Goal: Find contact information: Find contact information

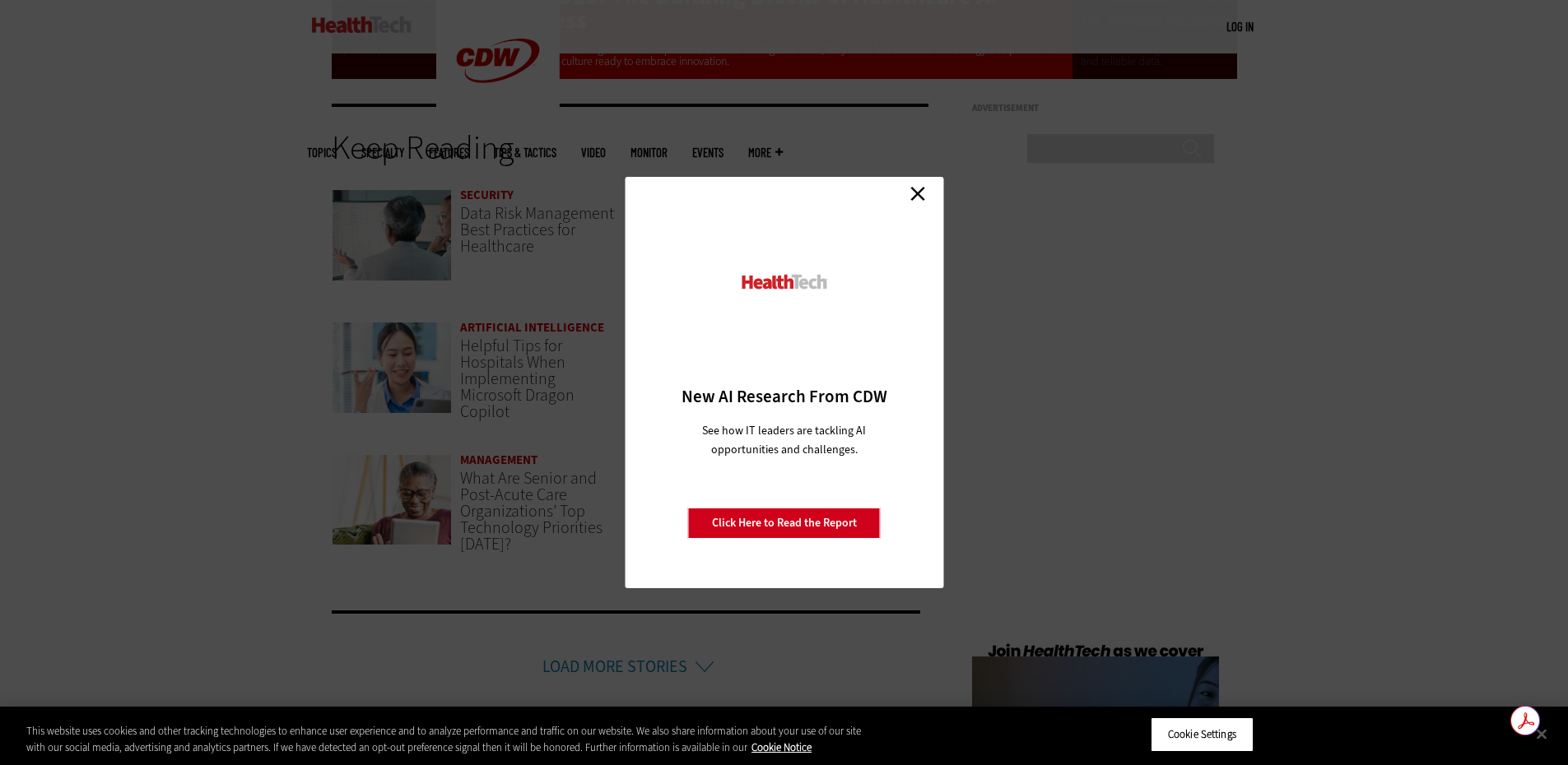
scroll to position [3703, 0]
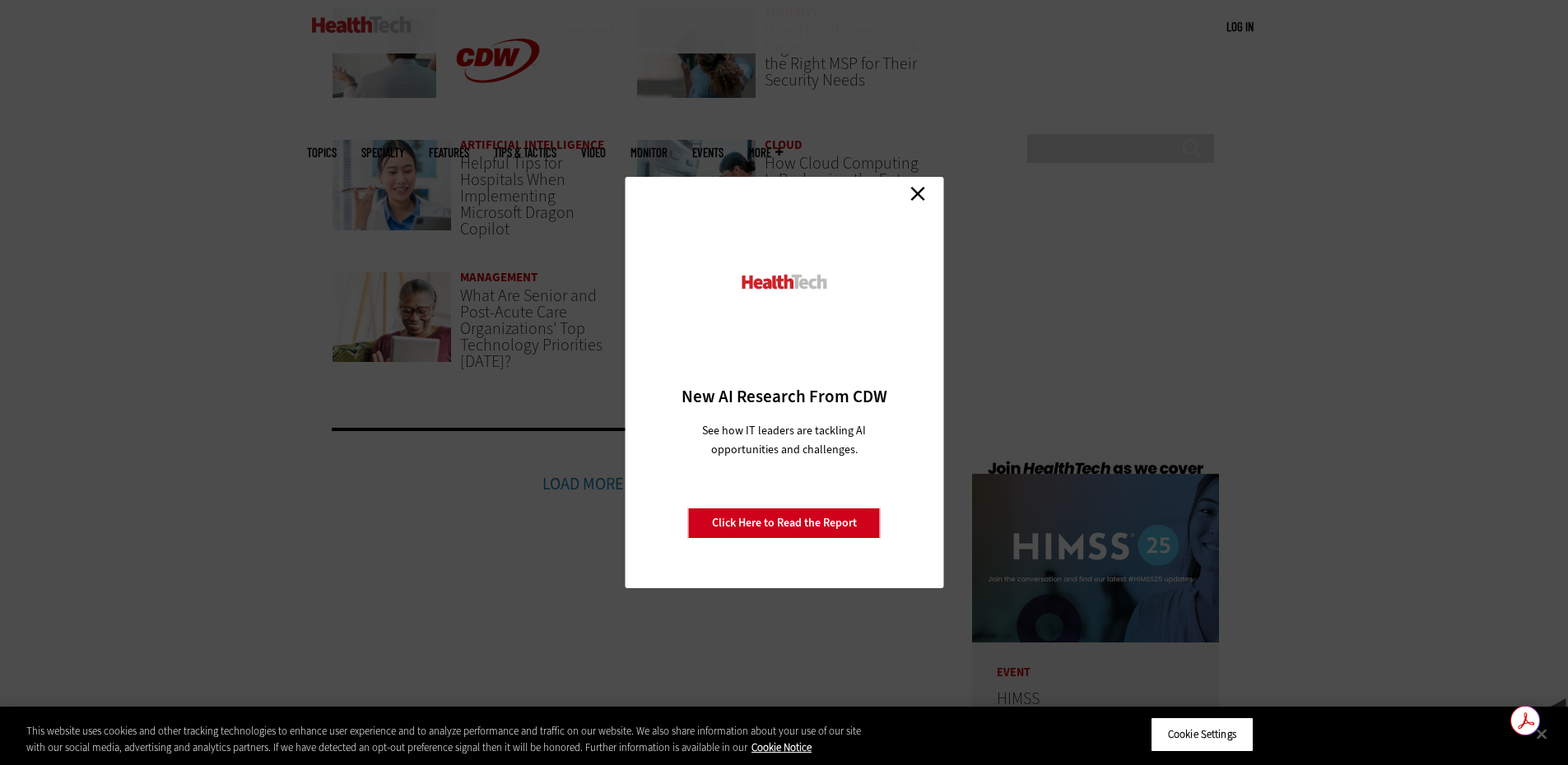
click at [914, 188] on link "Close" at bounding box center [918, 193] width 25 height 25
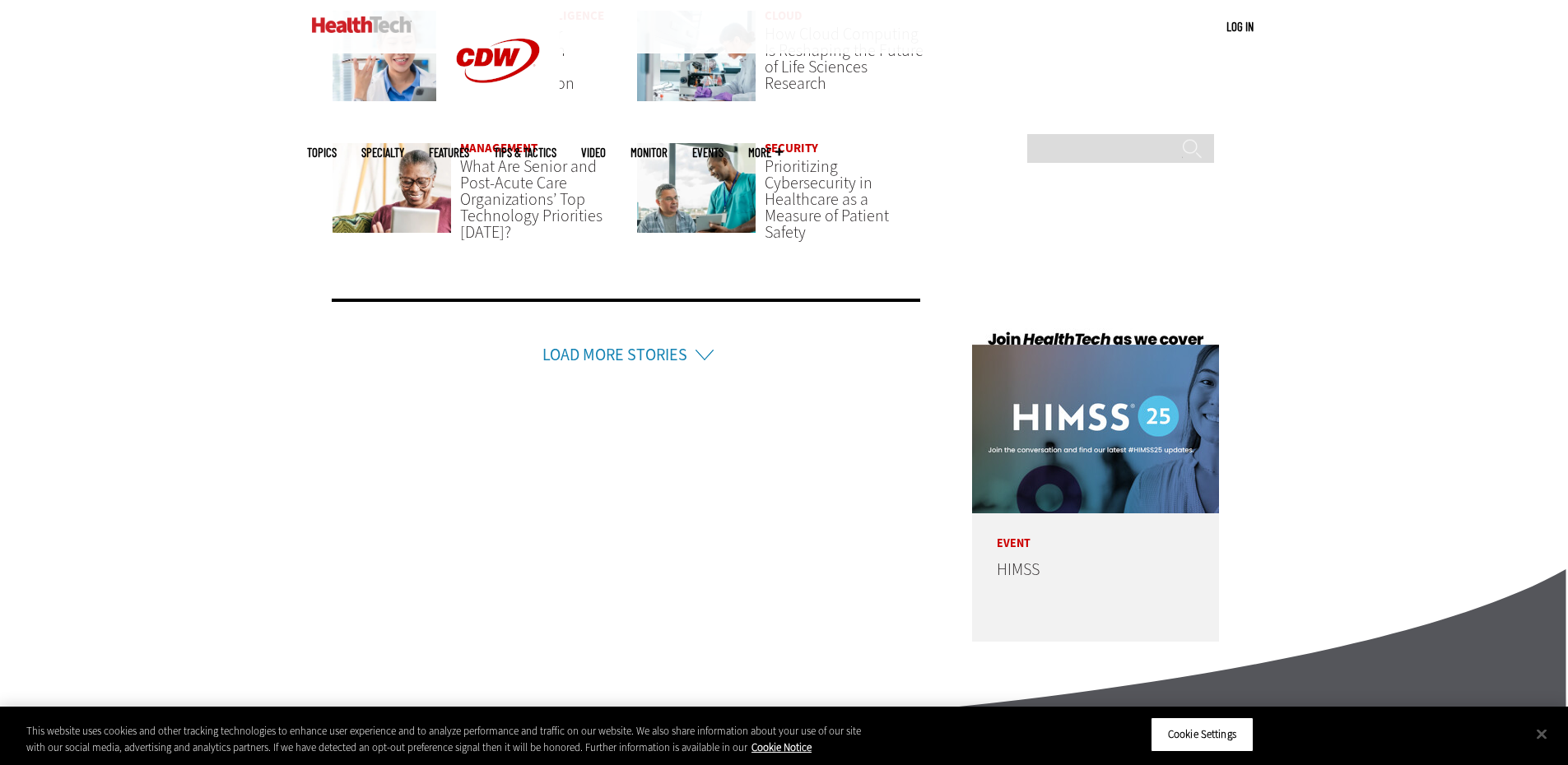
scroll to position [4193, 0]
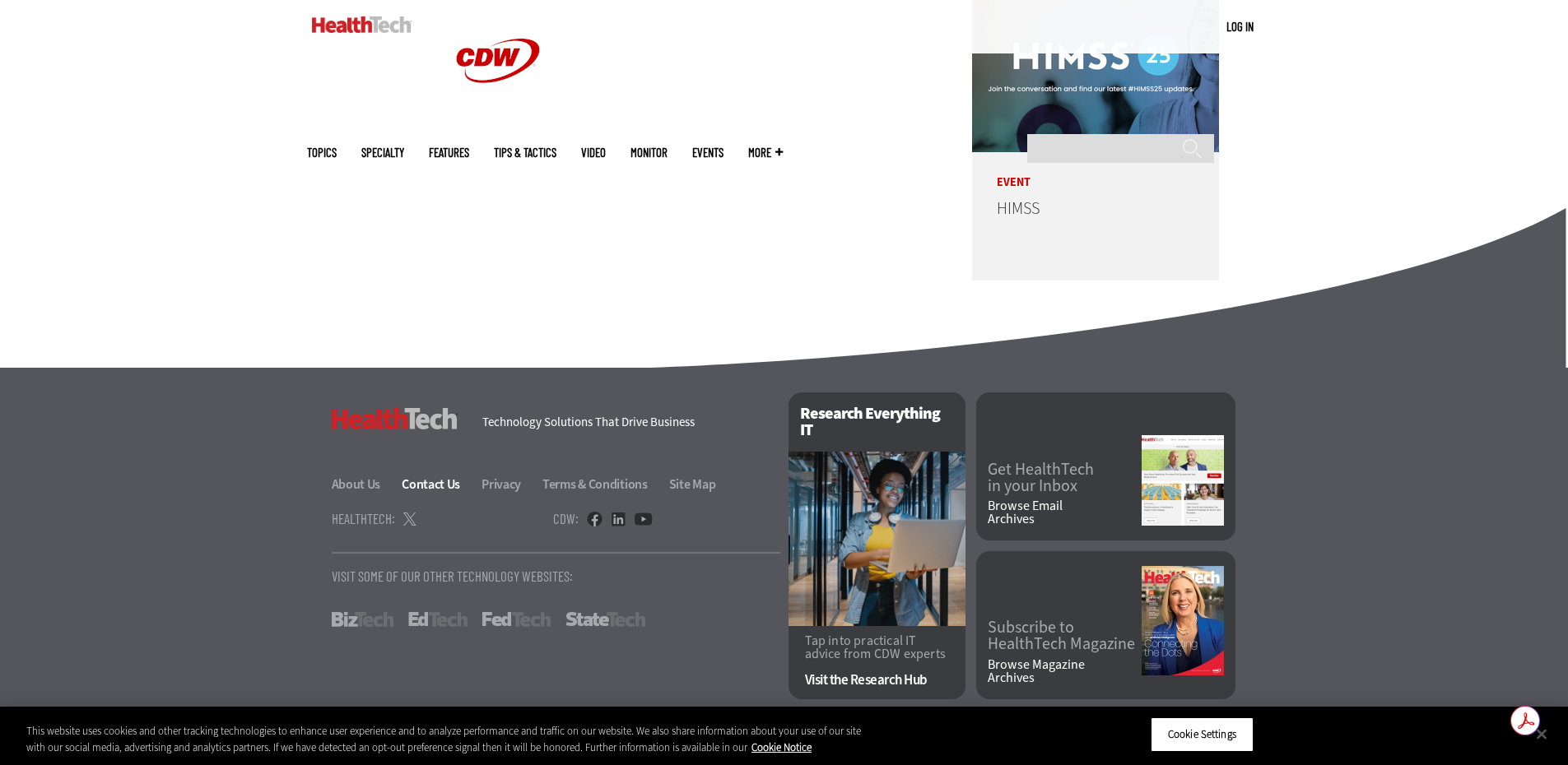
click at [428, 487] on link "Contact Us" at bounding box center [440, 484] width 78 height 17
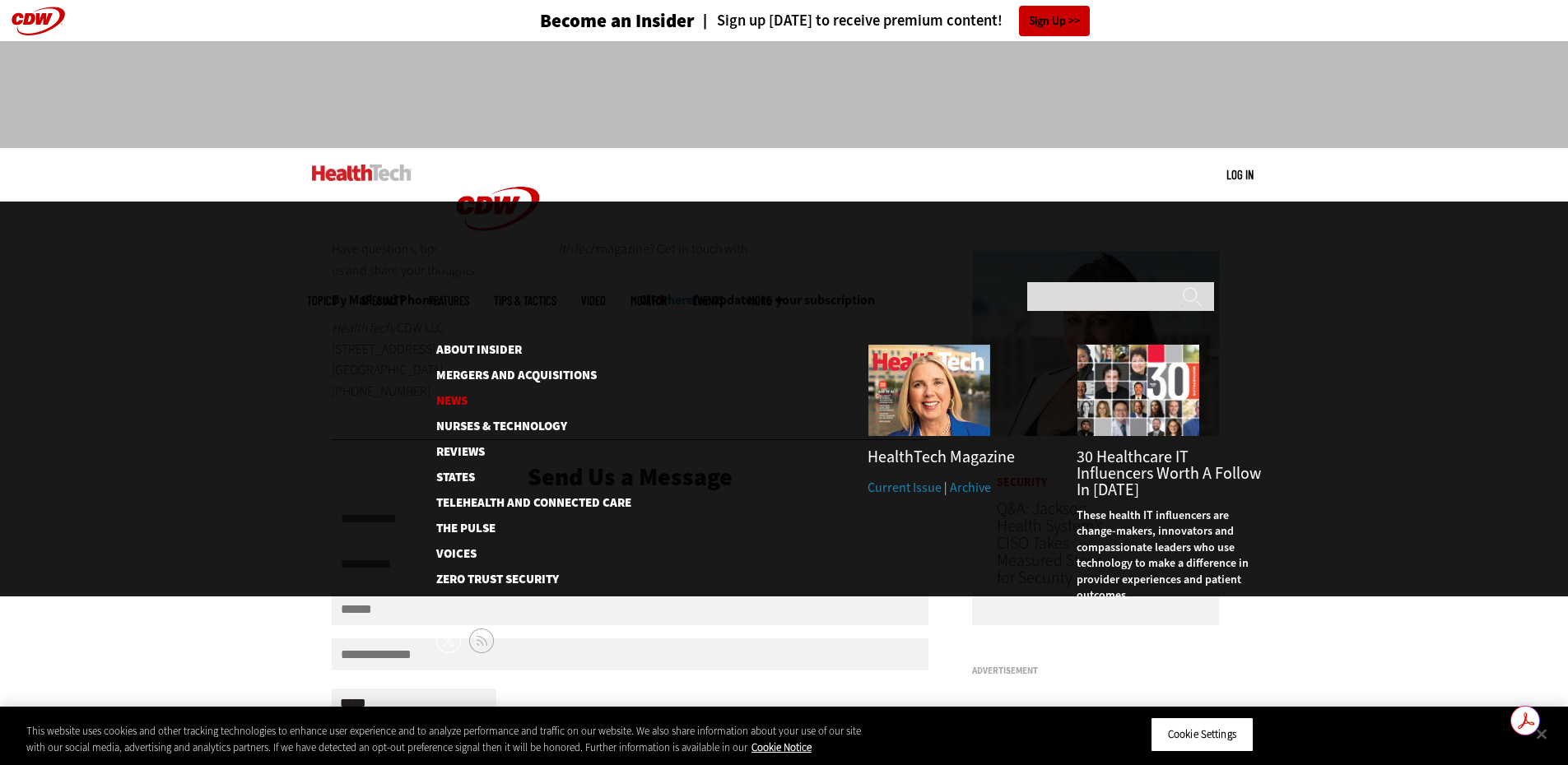
click at [456, 395] on link "News" at bounding box center [521, 400] width 169 height 12
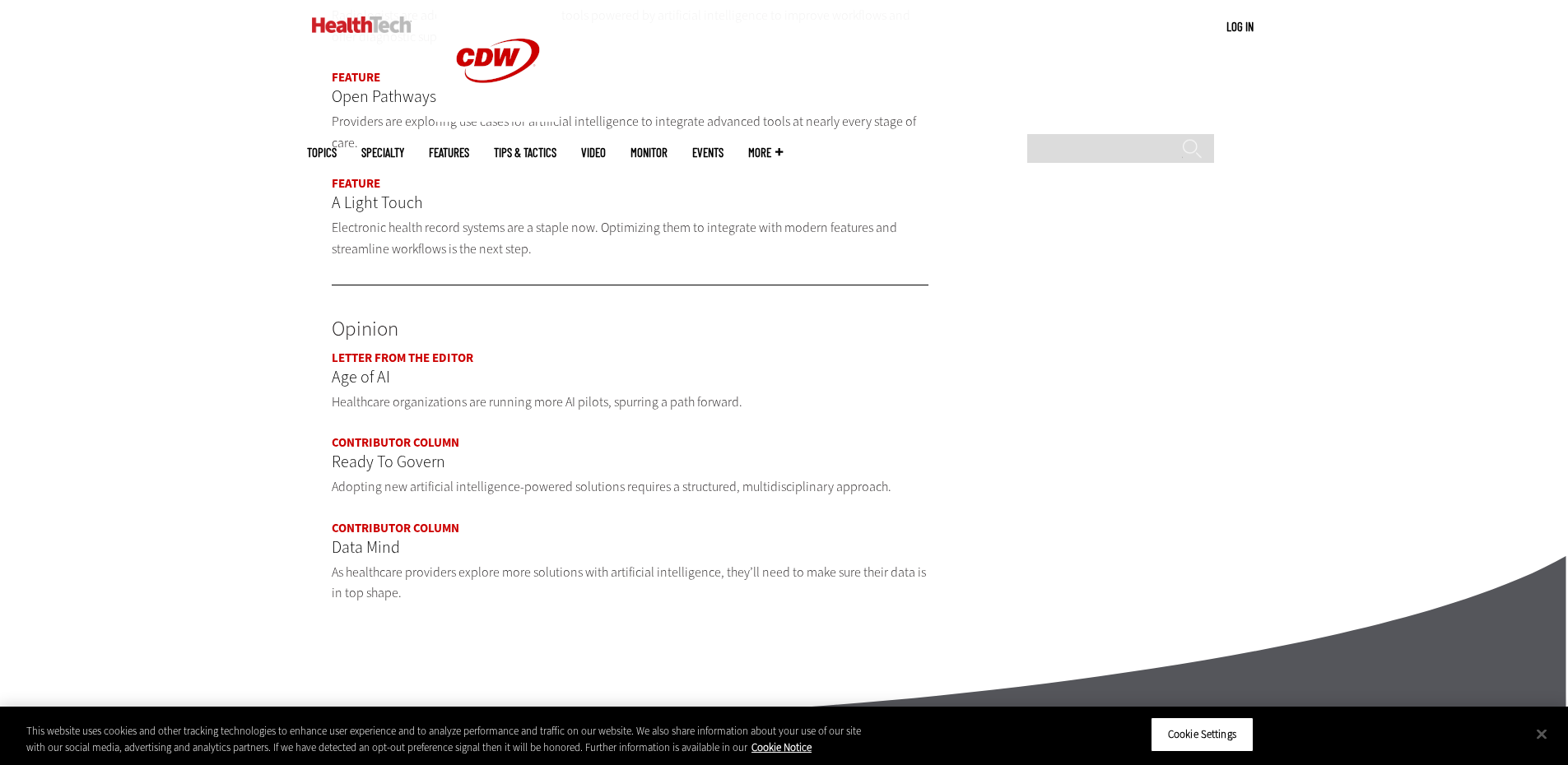
scroll to position [1810, 0]
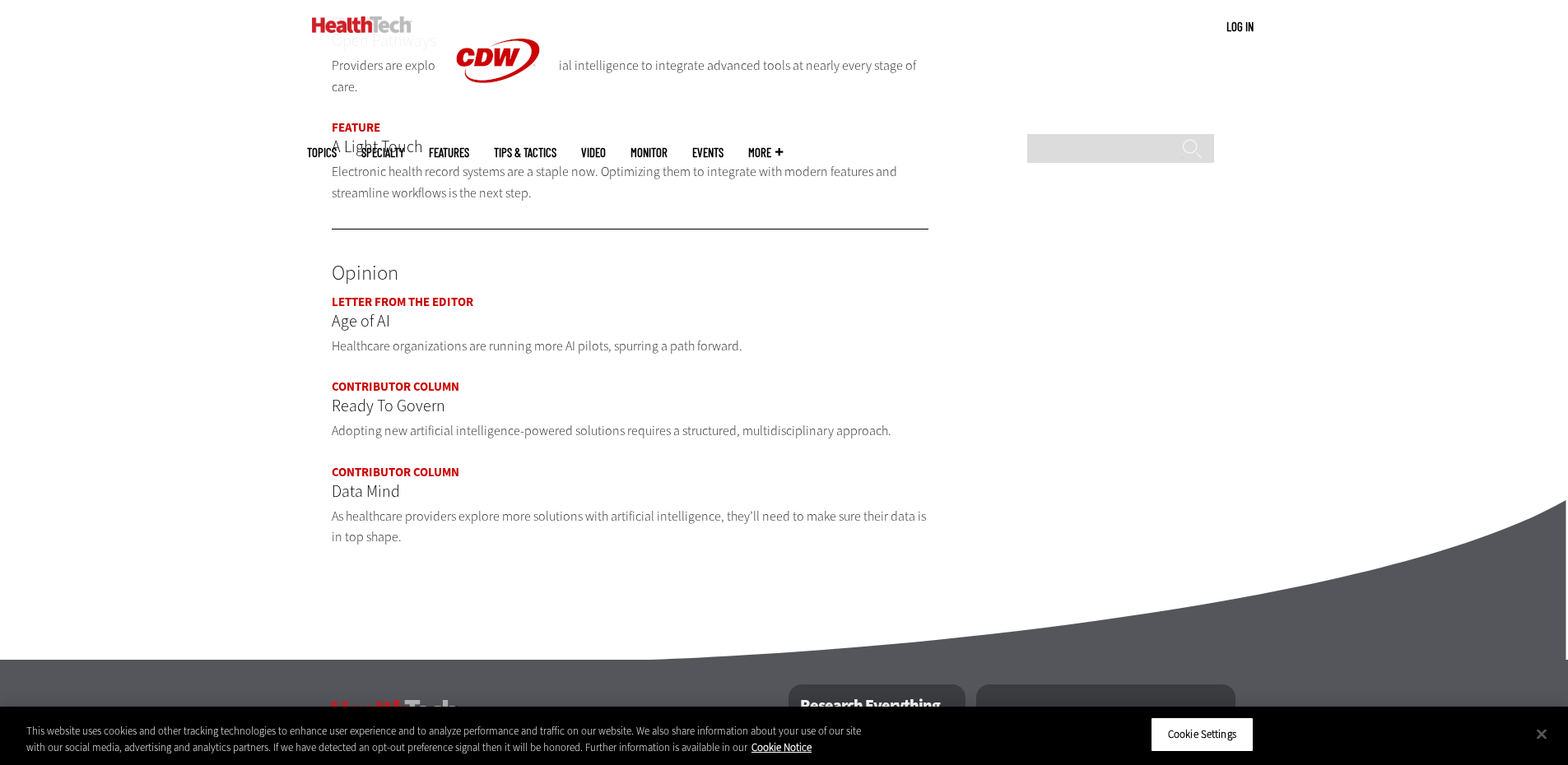
click at [354, 294] on link "Letter From the Editor" at bounding box center [402, 301] width 142 height 16
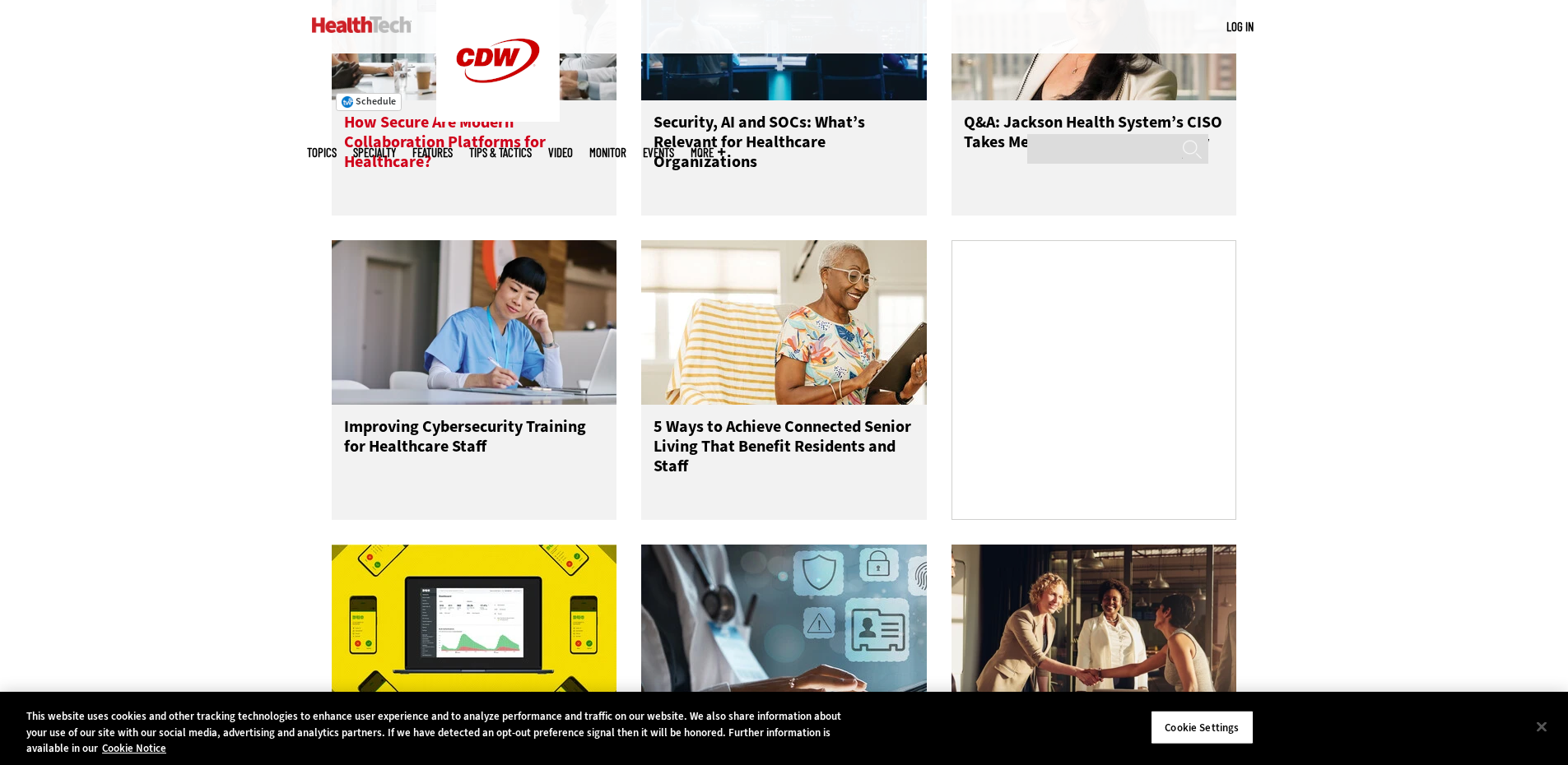
scroll to position [987, 0]
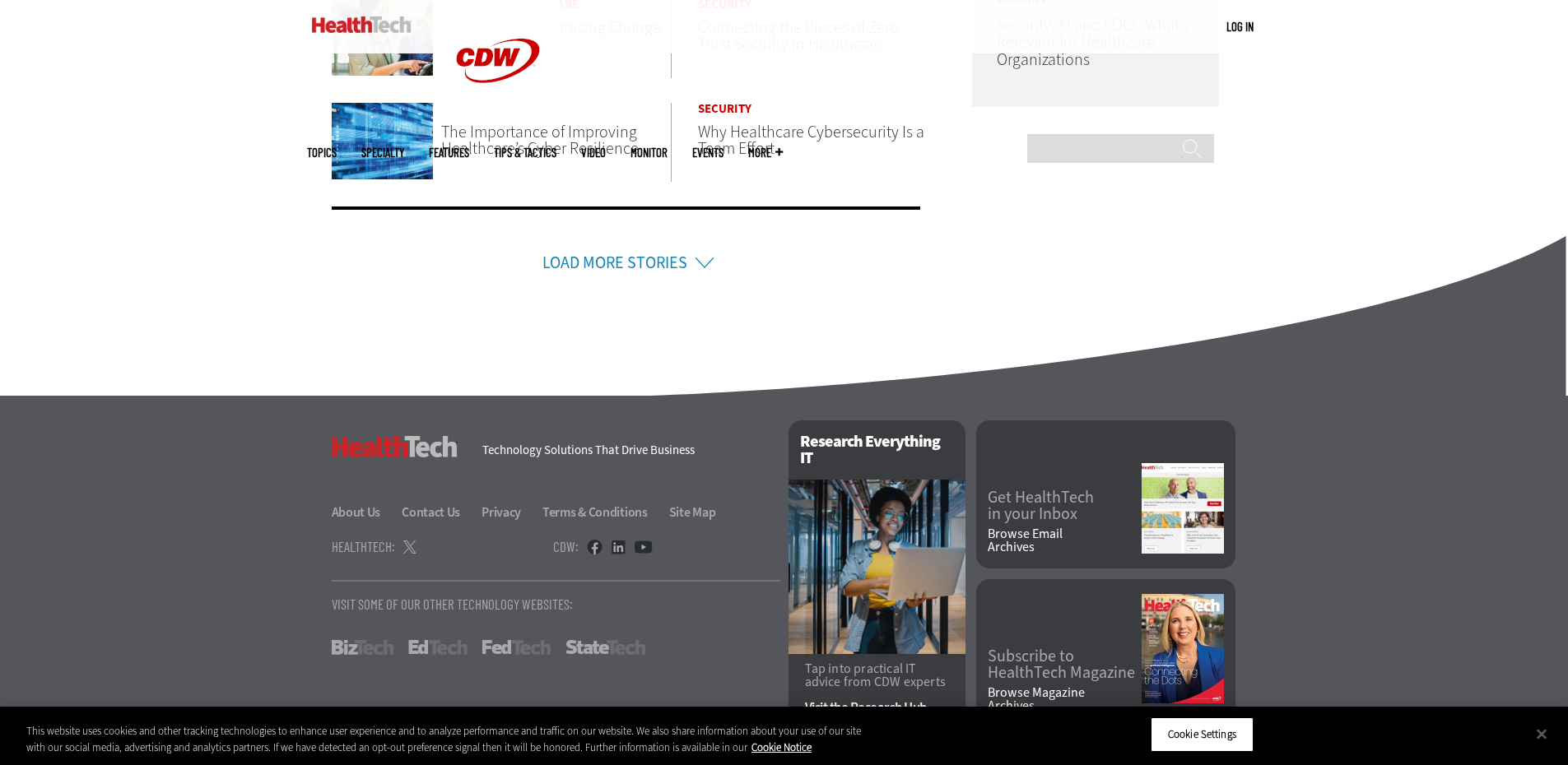
scroll to position [1080, 0]
click at [362, 503] on link "About Us" at bounding box center [365, 511] width 68 height 17
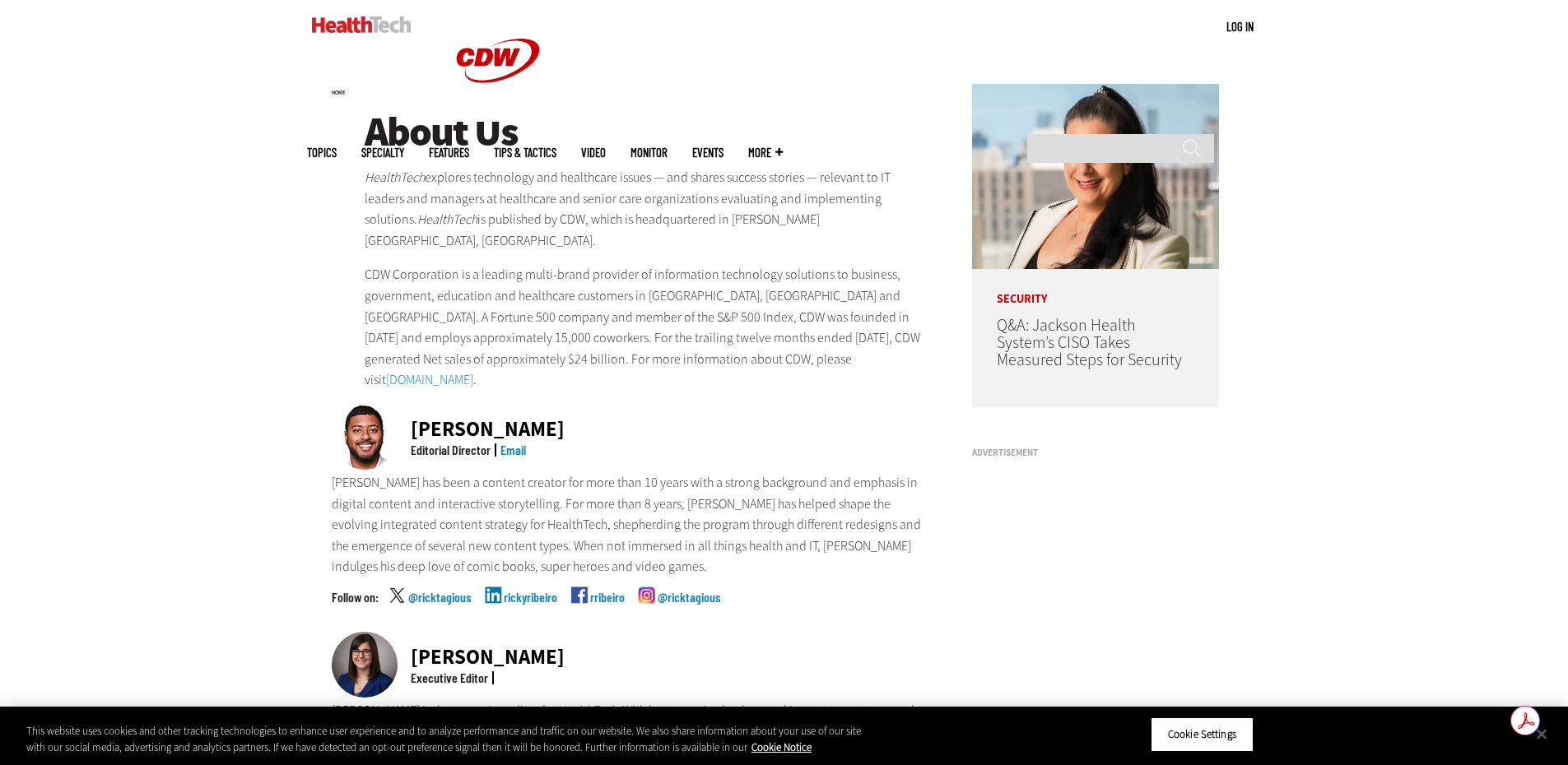
scroll to position [165, 0]
